Goal: Transaction & Acquisition: Purchase product/service

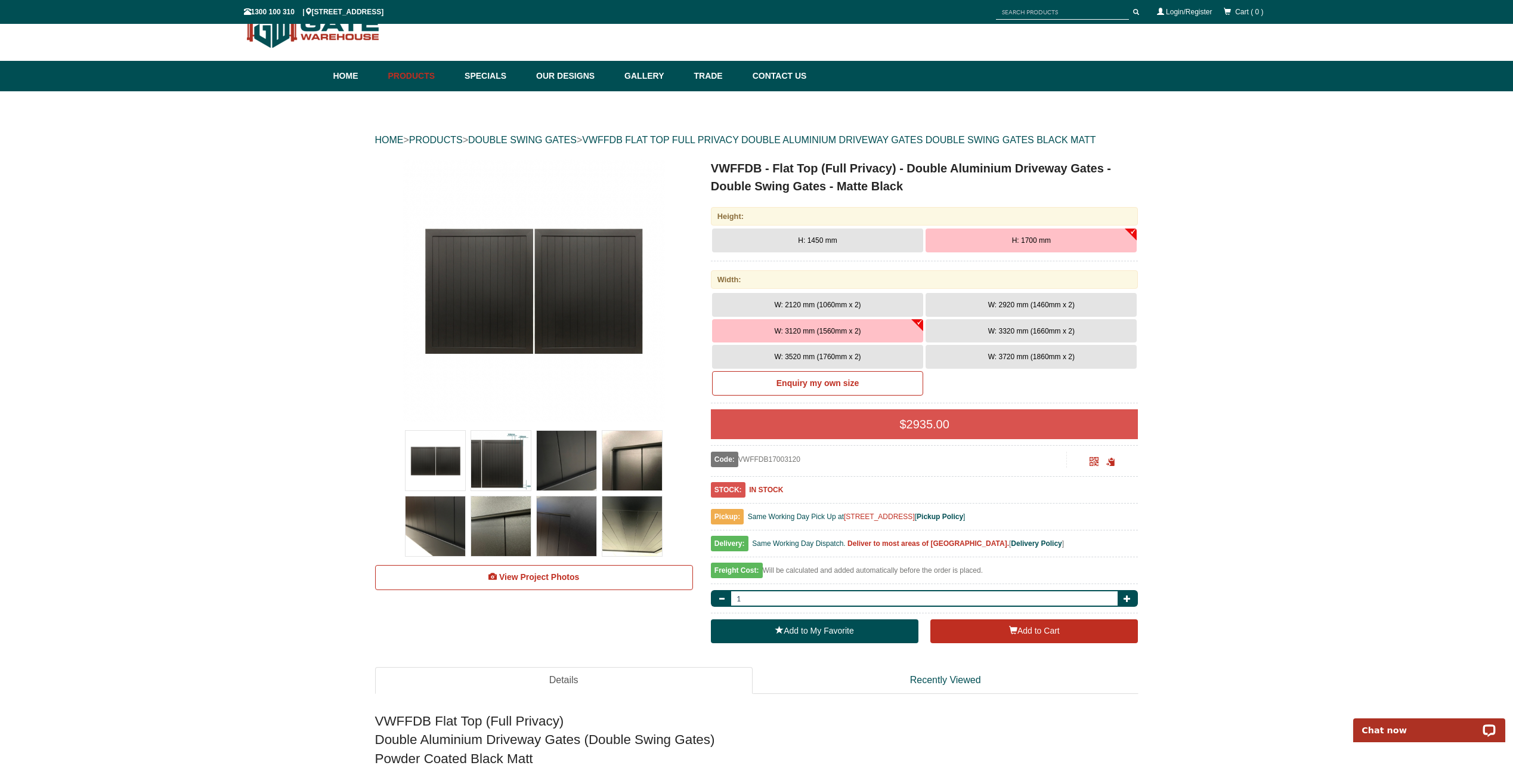
click at [844, 240] on button "H: 1450 mm" at bounding box center [817, 240] width 211 height 24
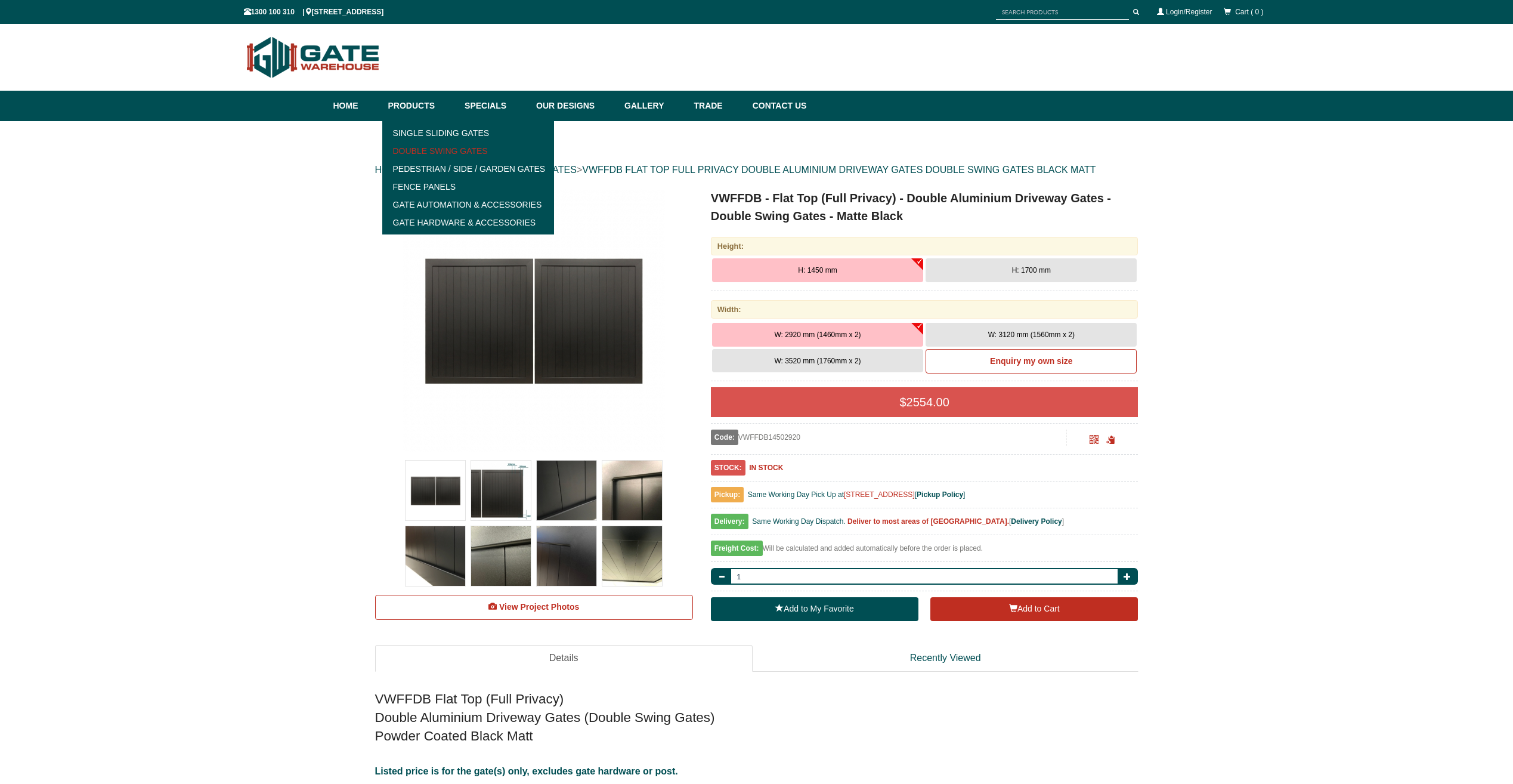
click at [433, 146] on link "Double Swing Gates" at bounding box center [468, 151] width 165 height 18
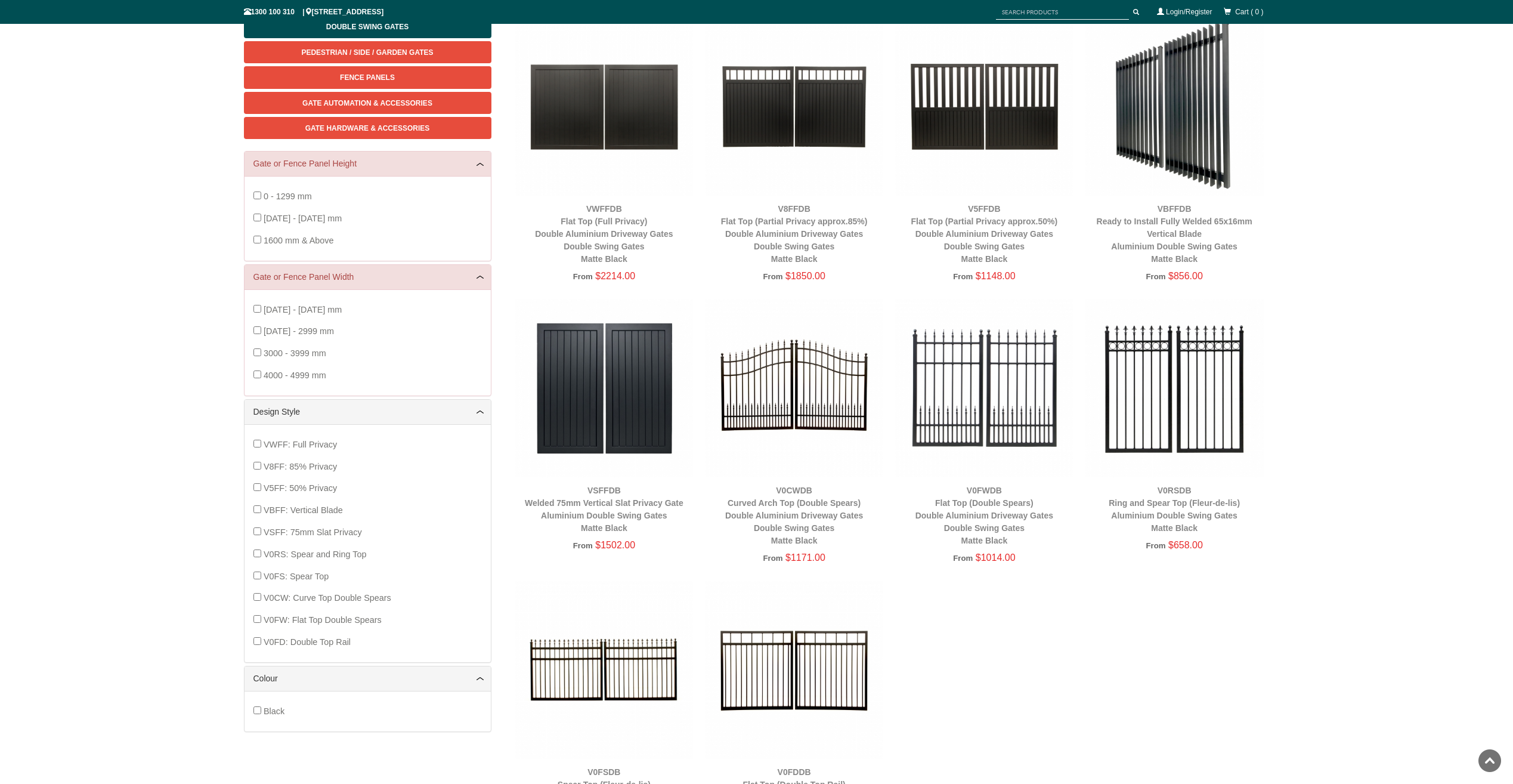
scroll to position [89, 0]
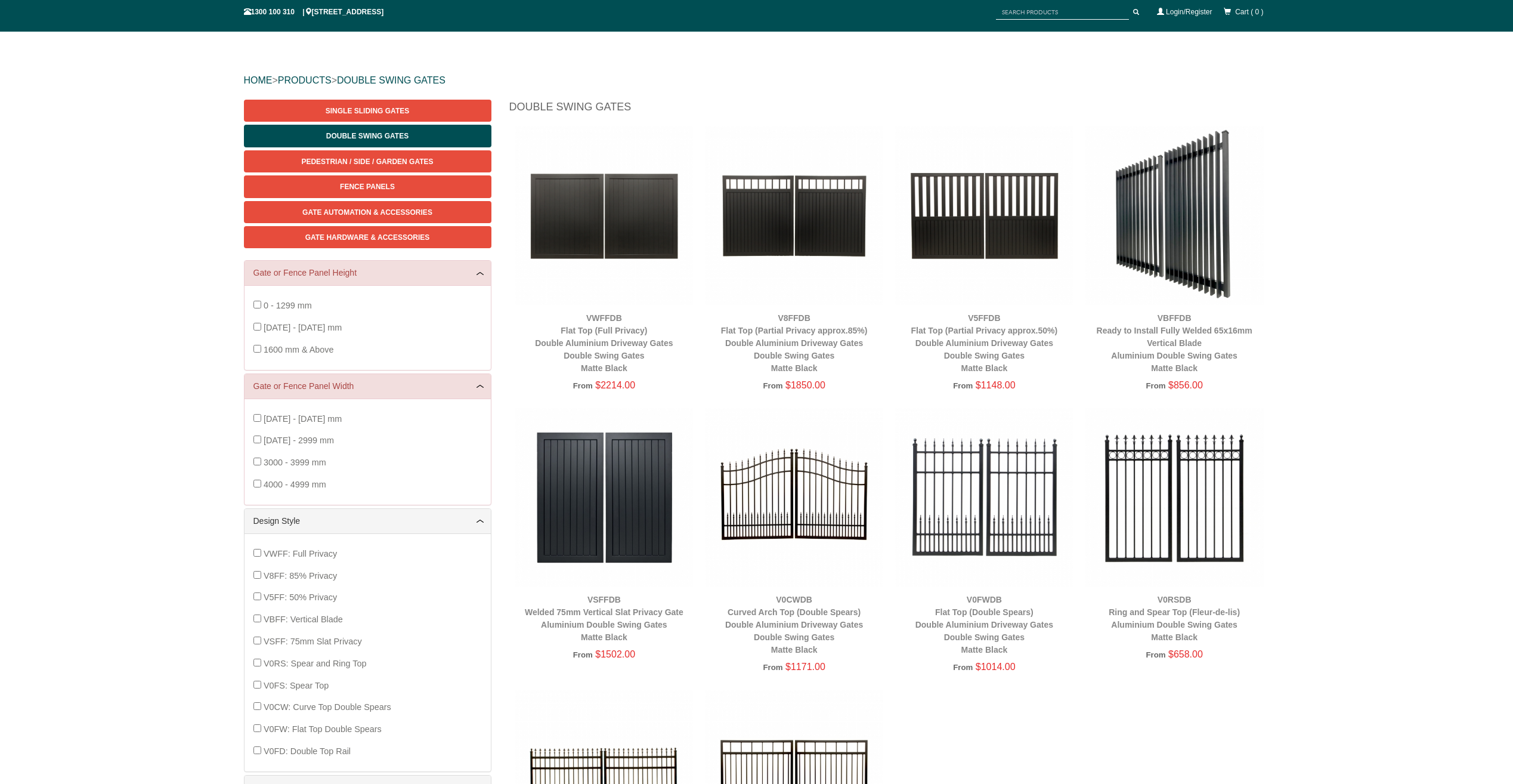
click at [799, 505] on img at bounding box center [794, 496] width 178 height 178
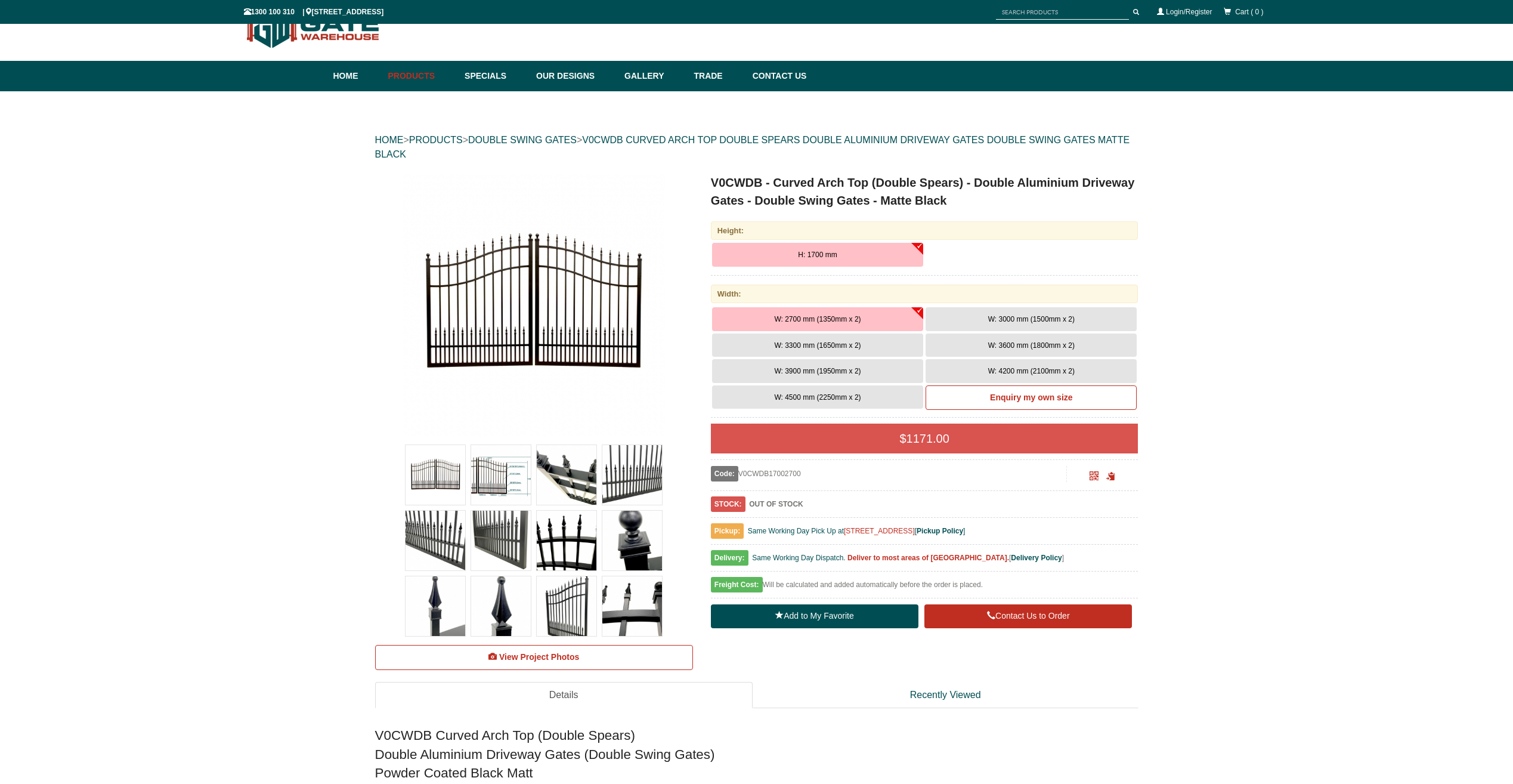
click at [837, 369] on span "W: 3900 mm (1950mm x 2)" at bounding box center [817, 371] width 87 height 9
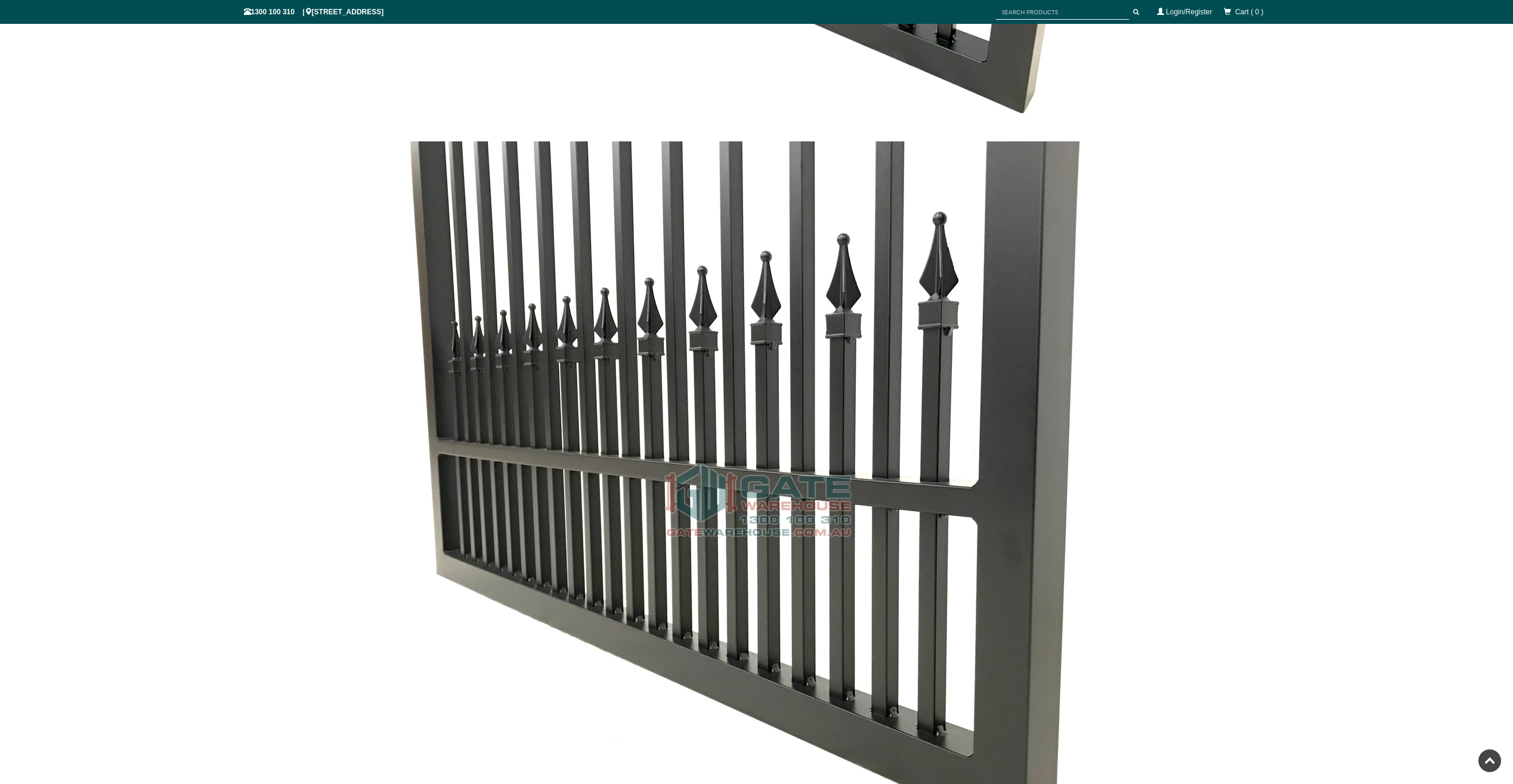
scroll to position [3190, 0]
